Goal: Browse casually

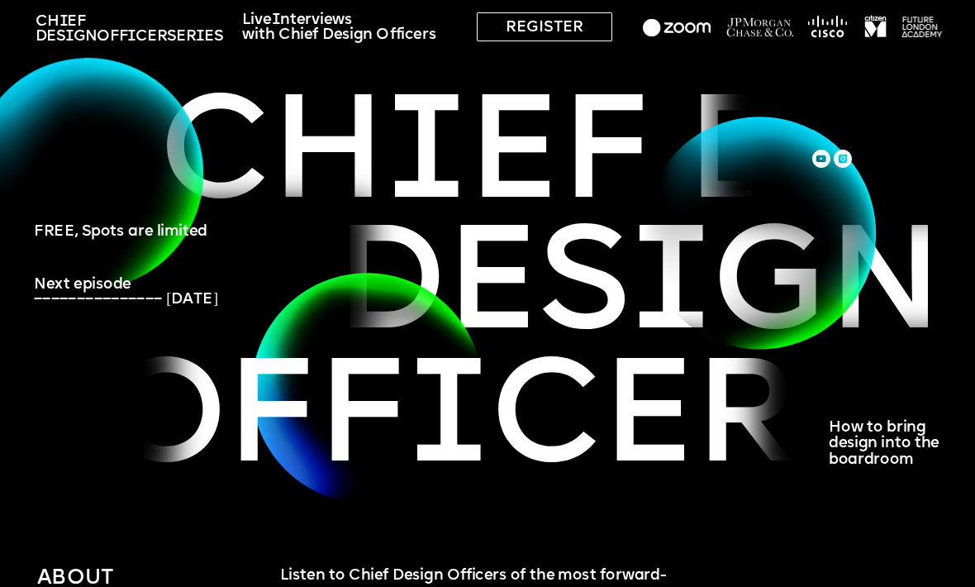
scroll to position [47, 0]
